Goal: Check status: Check status

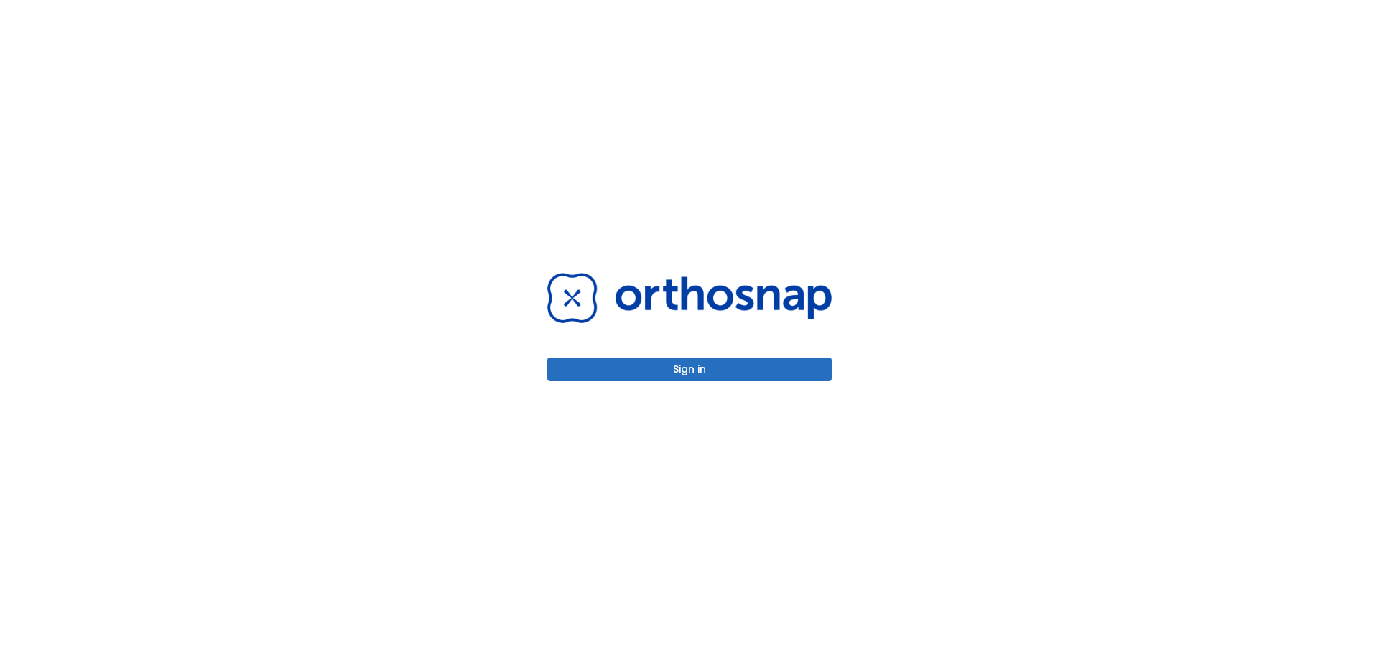
click at [685, 365] on button "Sign in" at bounding box center [689, 370] width 284 height 24
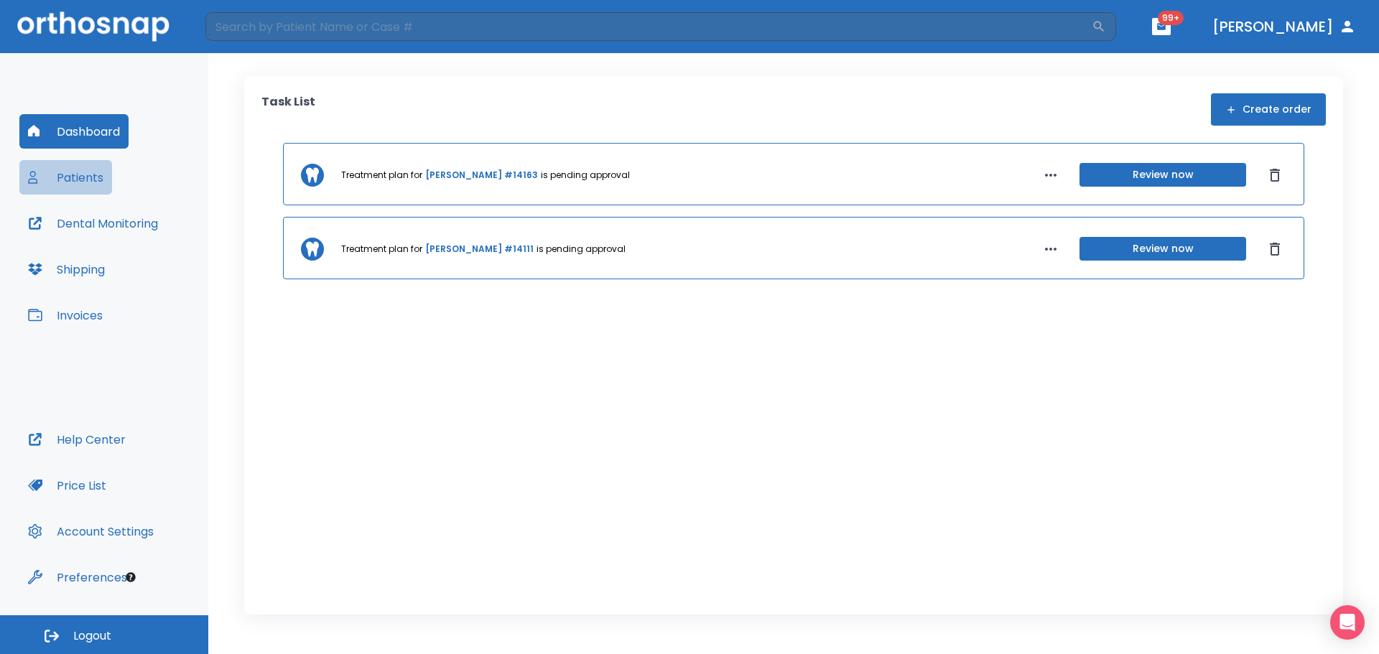
click at [83, 184] on button "Patients" at bounding box center [65, 177] width 93 height 34
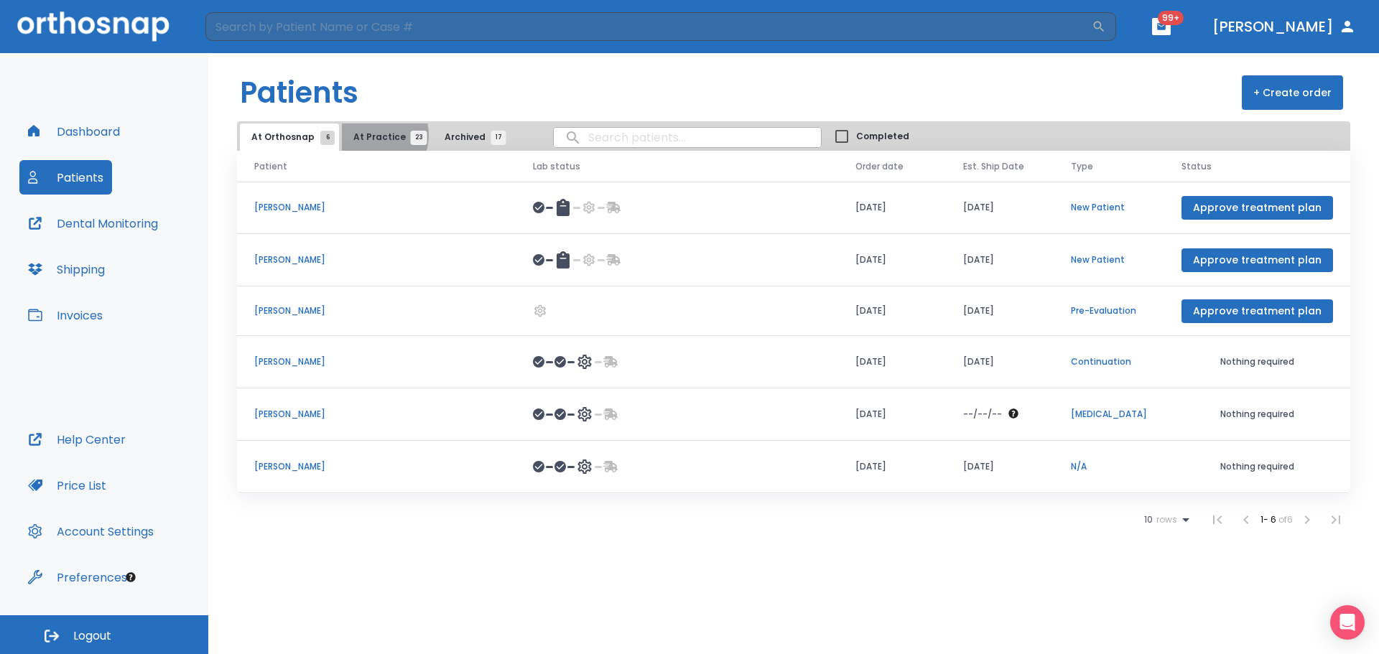
click at [370, 135] on span "At Practice 23" at bounding box center [385, 137] width 65 height 13
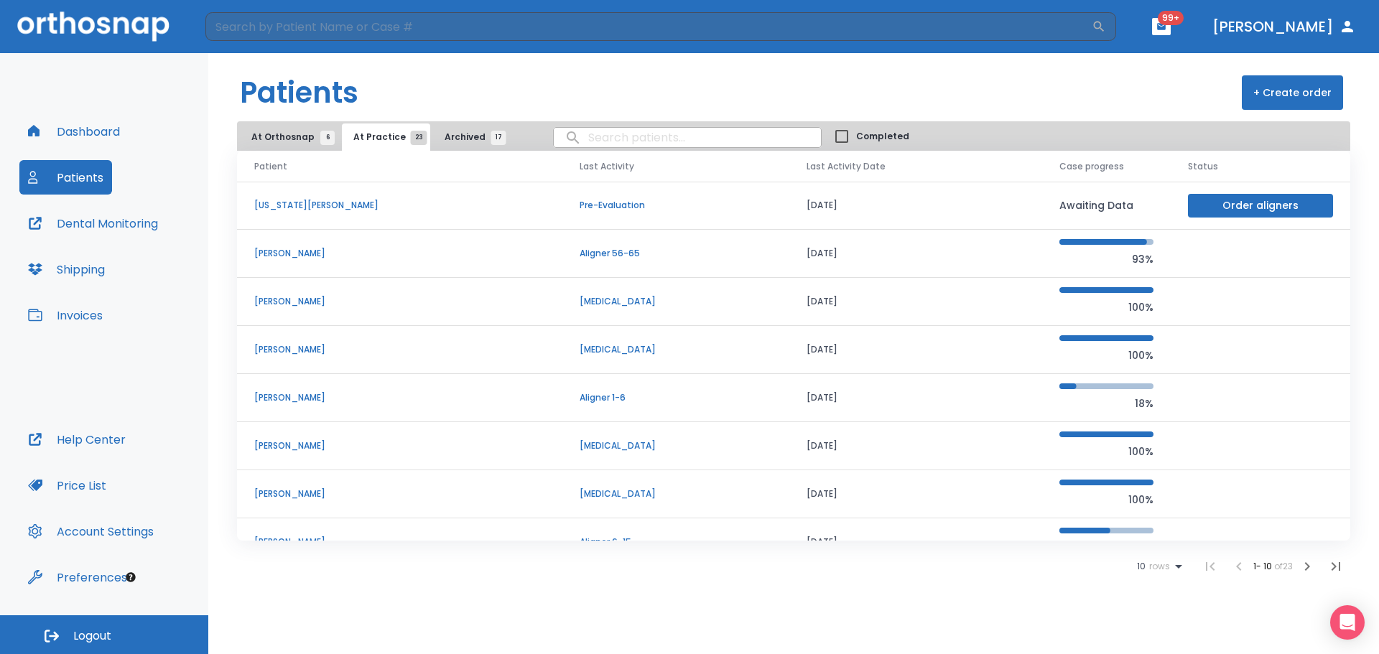
click at [621, 137] on input "search" at bounding box center [687, 138] width 267 height 28
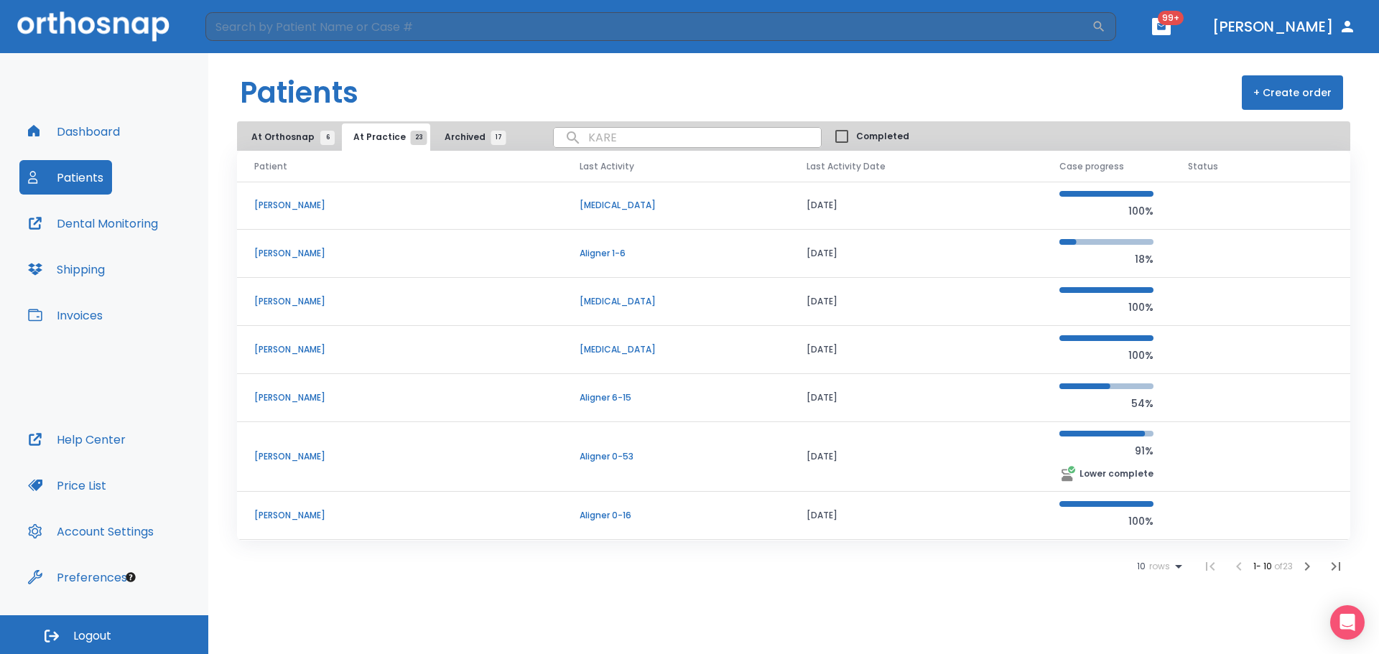
scroll to position [144, 0]
click at [455, 130] on button "Archived 17" at bounding box center [471, 137] width 77 height 27
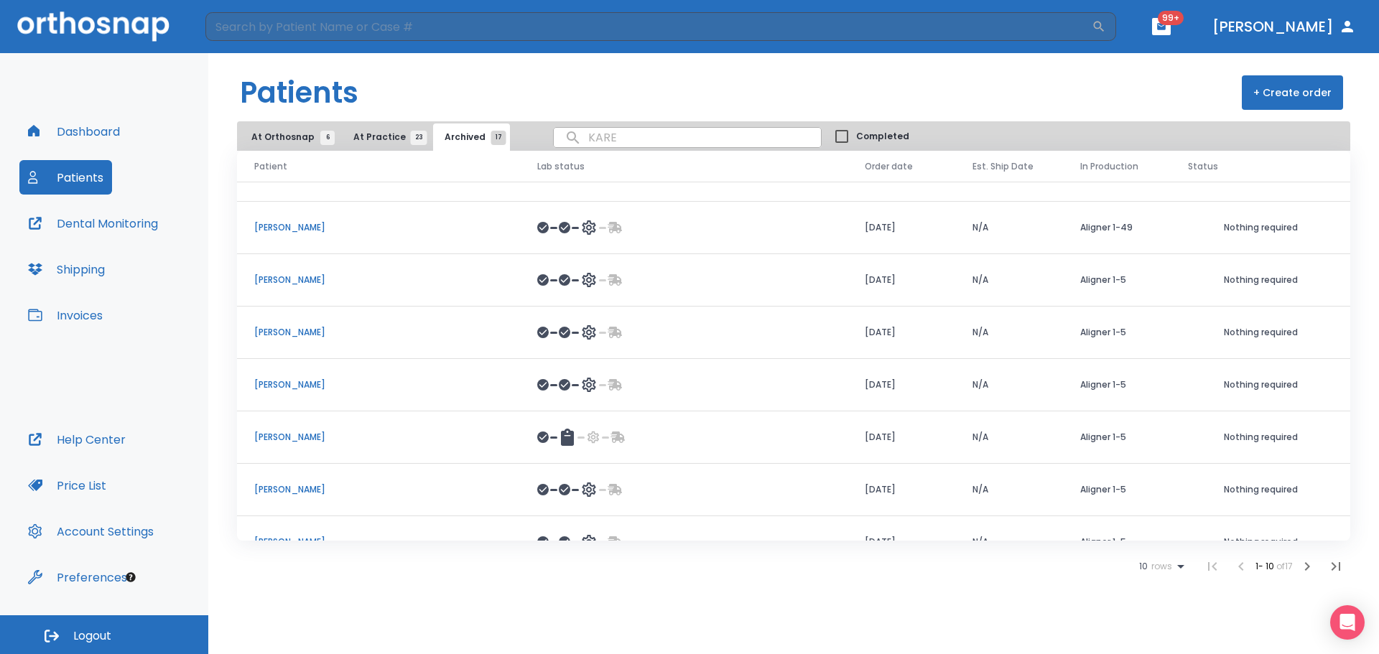
scroll to position [166, 0]
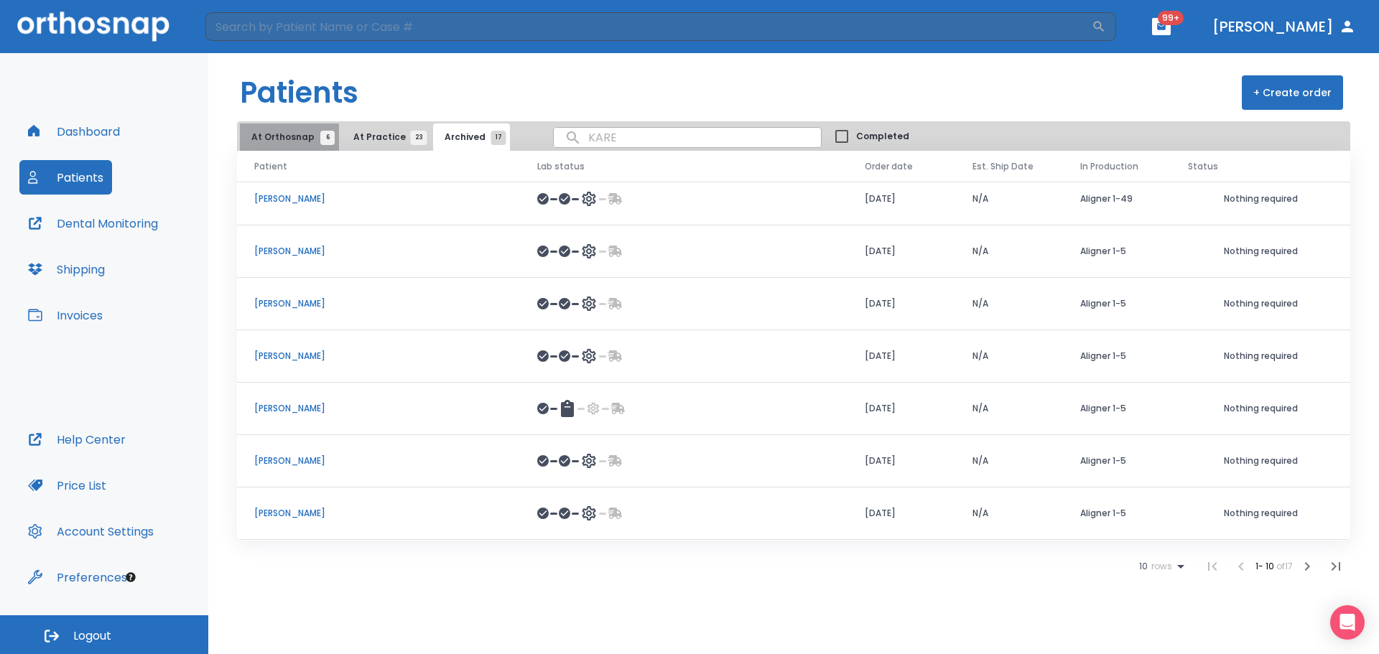
click at [296, 133] on span "At Orthosnap 6" at bounding box center [289, 137] width 76 height 13
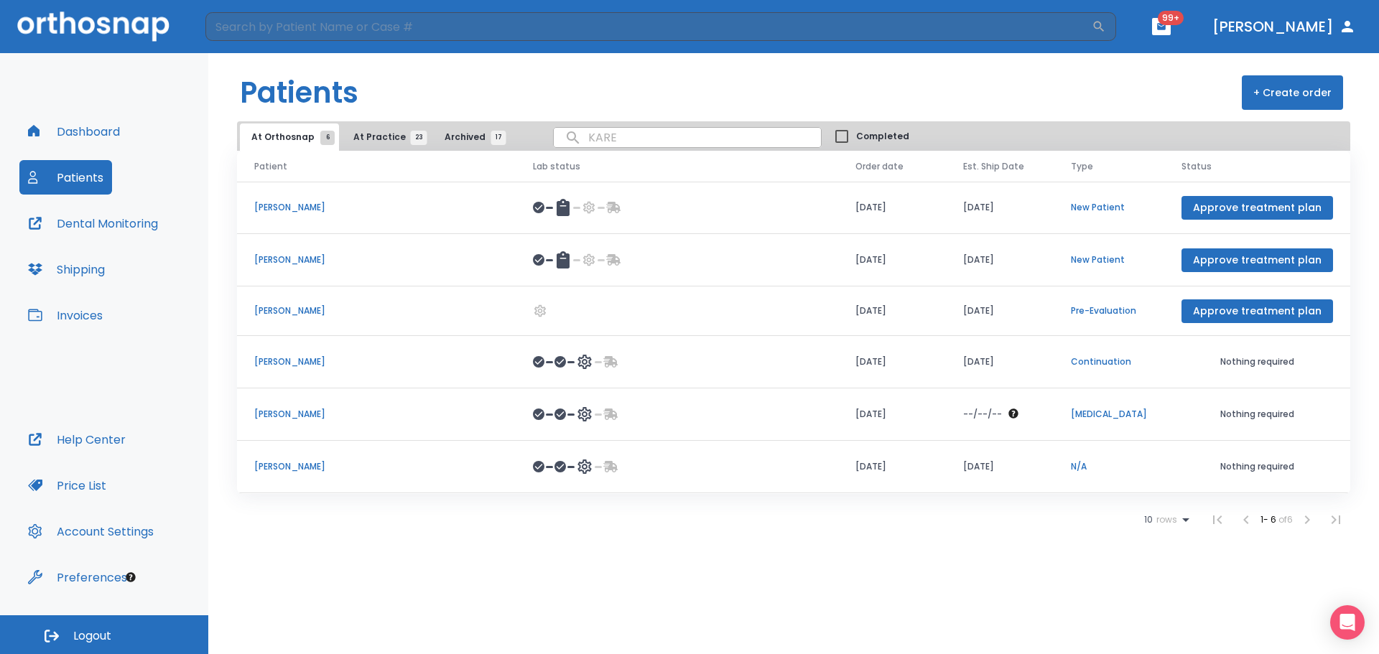
click at [618, 142] on input "KARE" at bounding box center [687, 138] width 267 height 28
click at [679, 134] on input "KAREKAREN" at bounding box center [687, 138] width 267 height 28
type input "K"
click at [389, 140] on span "At Practice 23" at bounding box center [385, 137] width 65 height 13
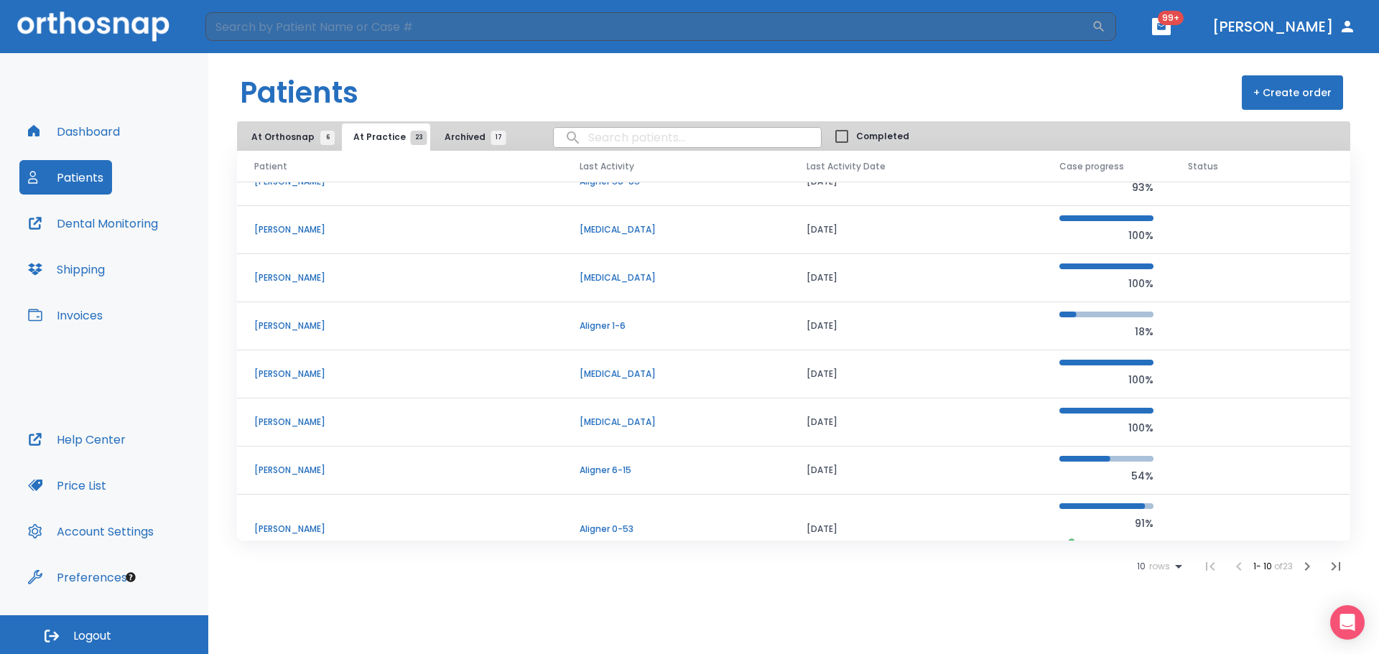
scroll to position [144, 0]
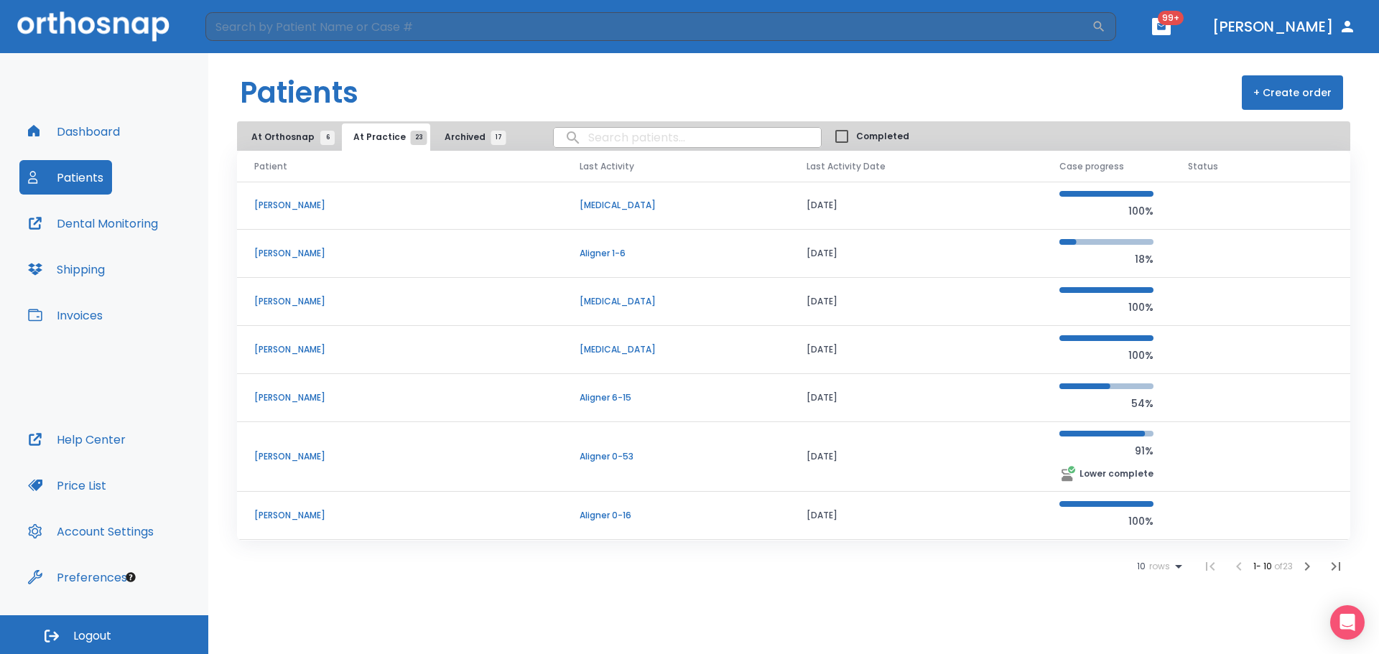
click at [633, 139] on input "search" at bounding box center [687, 138] width 267 height 28
type input "KAREN TOL"
click at [1175, 567] on icon at bounding box center [1178, 567] width 7 height 4
click at [1153, 615] on p "100" at bounding box center [1153, 619] width 14 height 13
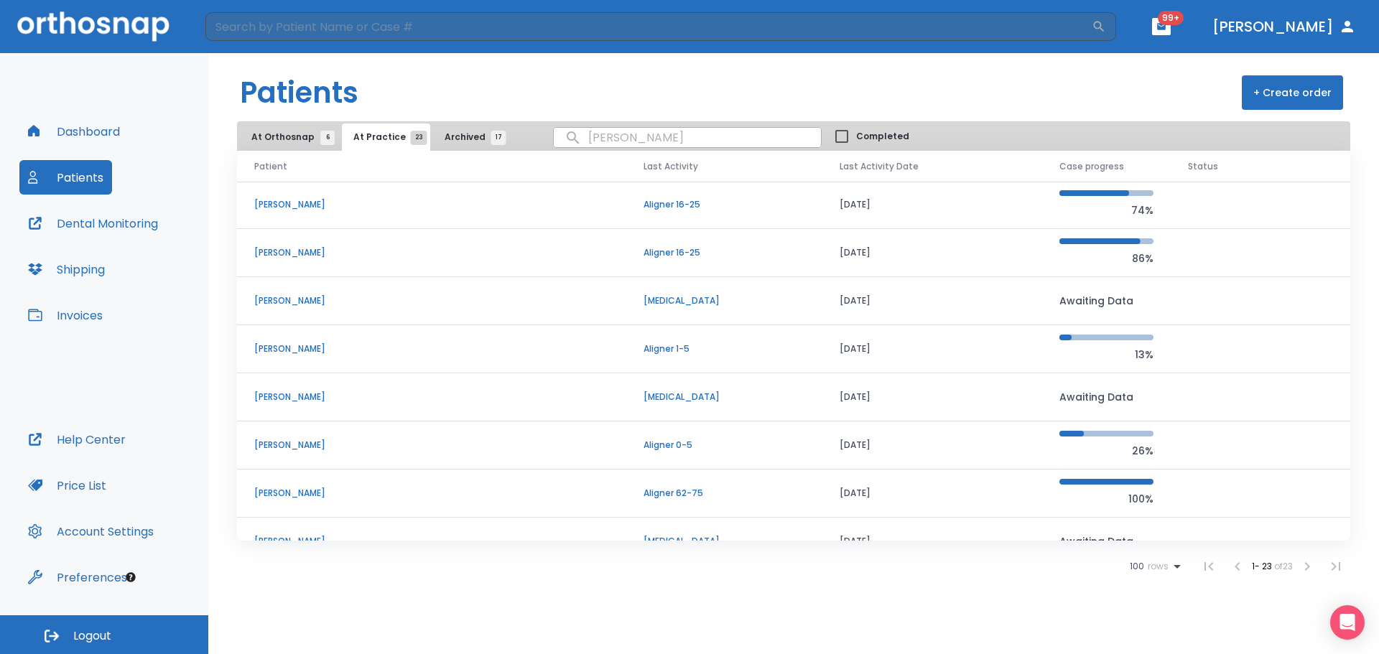
scroll to position [770, 0]
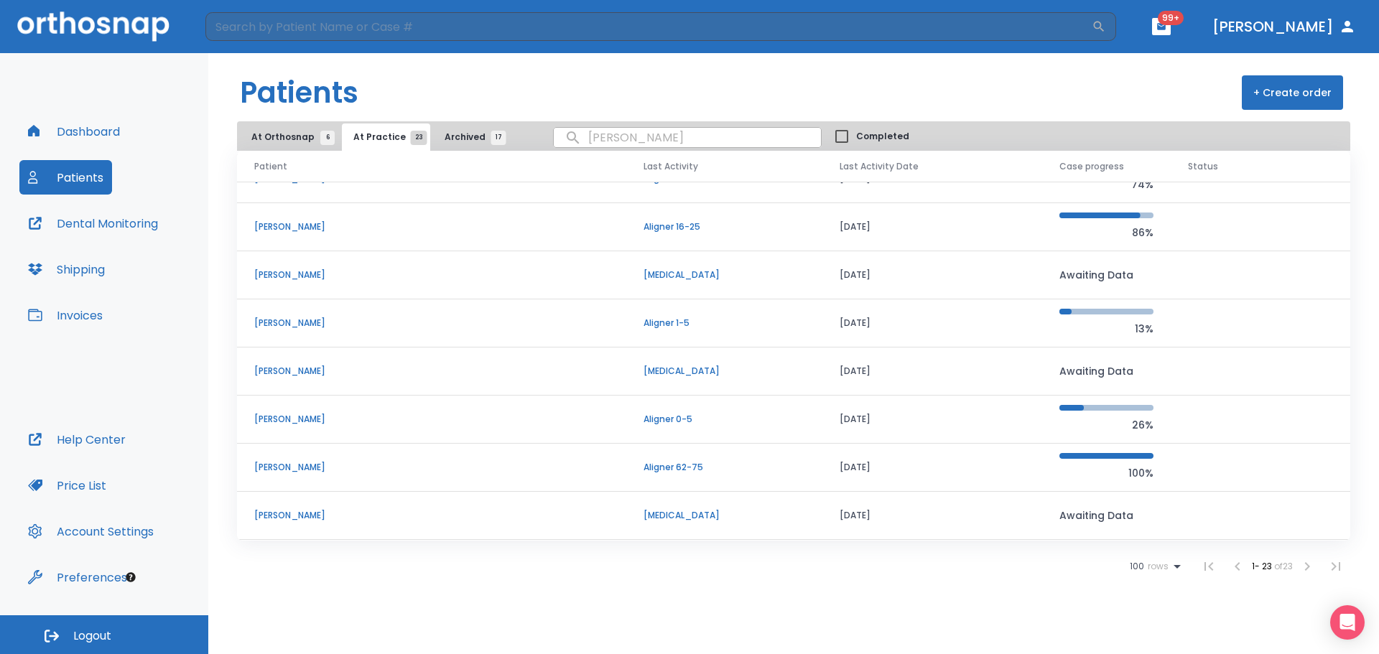
click at [309, 420] on p "[PERSON_NAME]" at bounding box center [431, 419] width 355 height 13
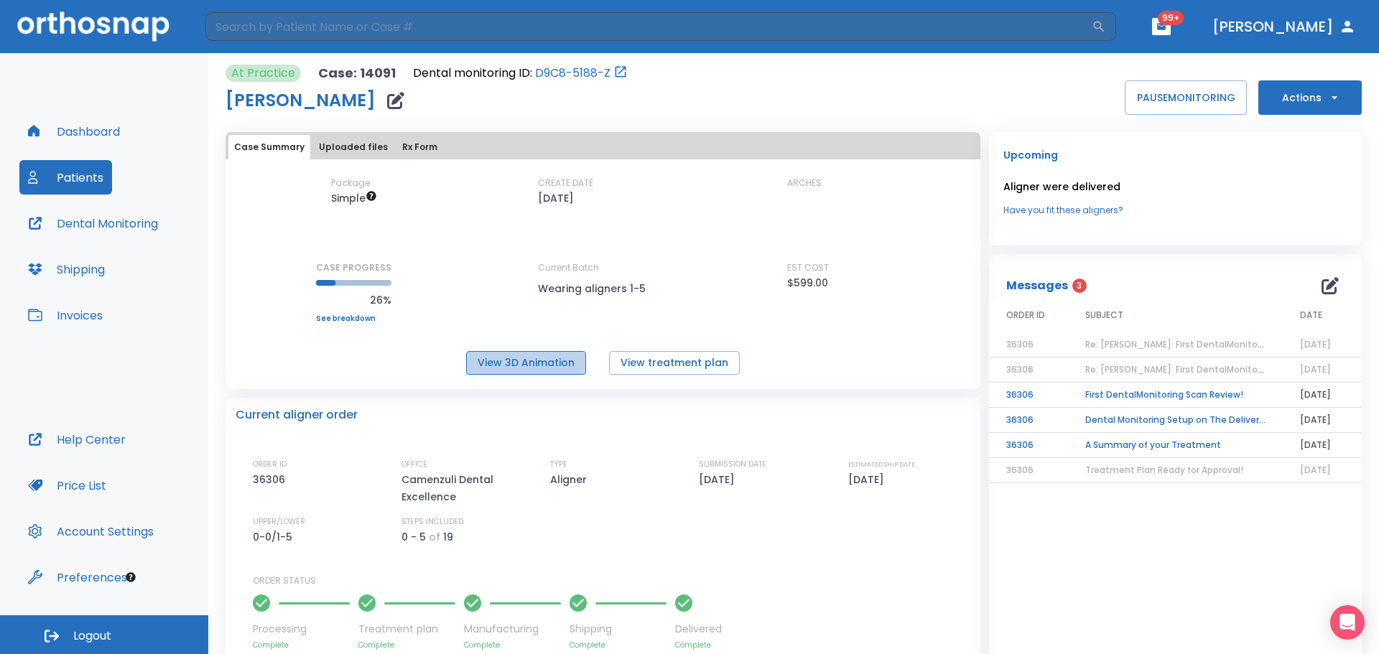
click at [517, 361] on button "View 3D Animation" at bounding box center [526, 363] width 120 height 24
click at [114, 227] on button "Dental Monitoring" at bounding box center [92, 223] width 147 height 34
click at [650, 361] on button "View treatment plan" at bounding box center [674, 363] width 131 height 24
